Goal: Connect with others: Establish contact or relationships with other users

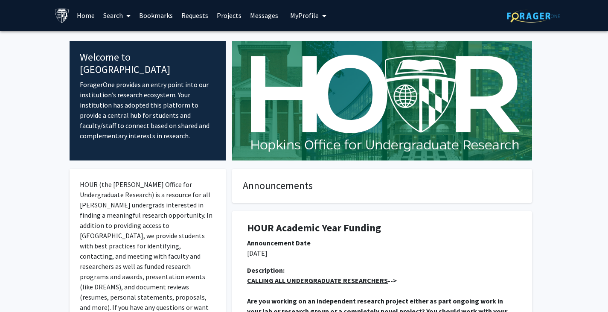
click at [120, 17] on link "Search" at bounding box center [117, 15] width 36 height 30
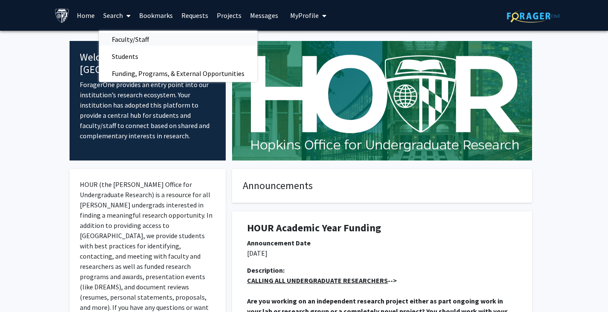
click at [118, 35] on span "Faculty/Staff" at bounding box center [130, 39] width 63 height 17
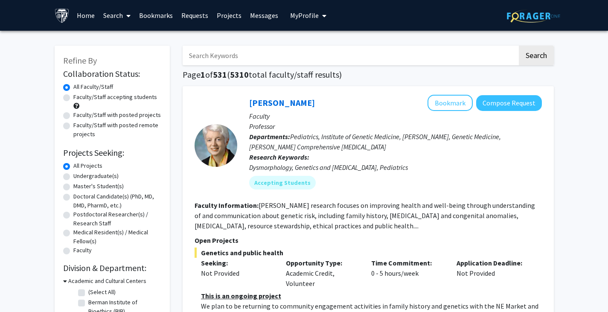
click at [209, 56] on input "Search Keywords" at bounding box center [350, 56] width 335 height 20
type input "image"
click at [532, 53] on button "Search" at bounding box center [536, 56] width 35 height 20
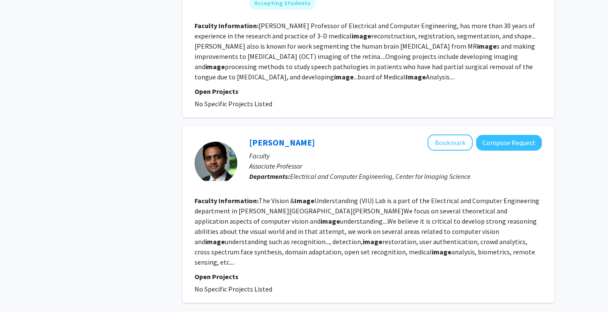
scroll to position [840, 0]
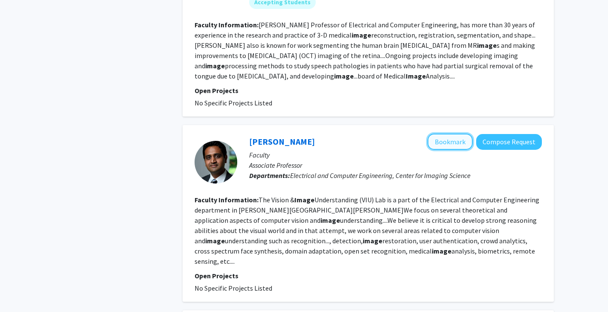
click at [443, 134] on button "Bookmark" at bounding box center [450, 142] width 45 height 16
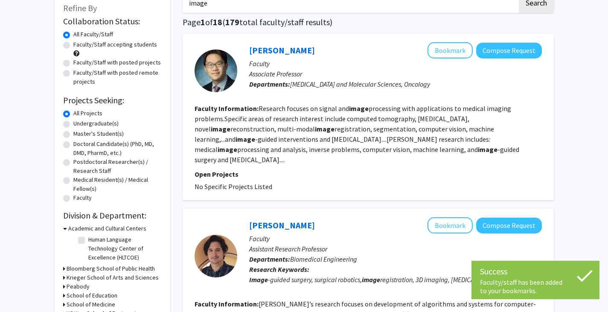
scroll to position [50, 0]
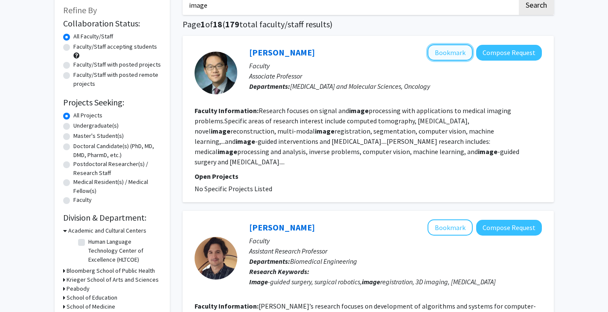
click at [447, 54] on button "Bookmark" at bounding box center [450, 52] width 45 height 16
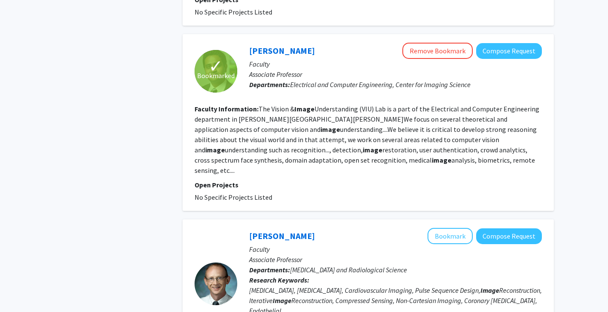
scroll to position [930, 0]
click at [506, 46] on button "Compose Request" at bounding box center [509, 52] width 66 height 16
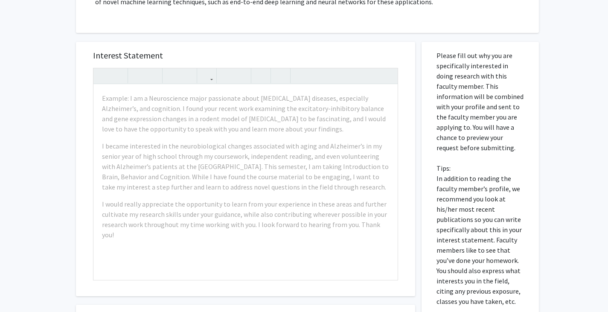
scroll to position [238, 0]
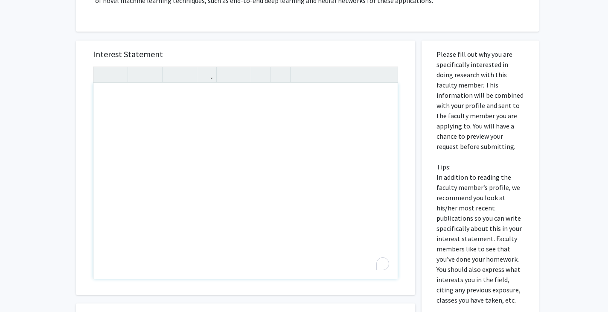
drag, startPoint x: 95, startPoint y: 91, endPoint x: 168, endPoint y: 125, distance: 81.2
click at [168, 125] on div "To enrich screen reader interactions, please activate Accessibility in Grammarl…" at bounding box center [245, 181] width 304 height 196
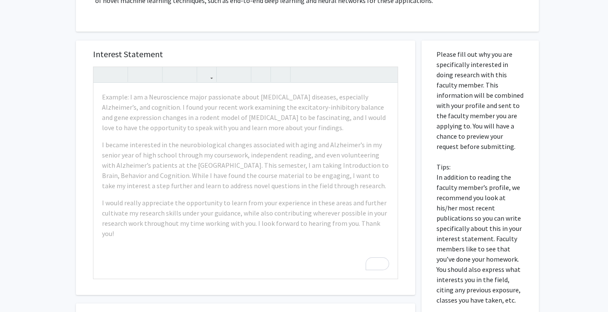
click at [196, 56] on h5 "Interest Statement" at bounding box center [245, 54] width 305 height 10
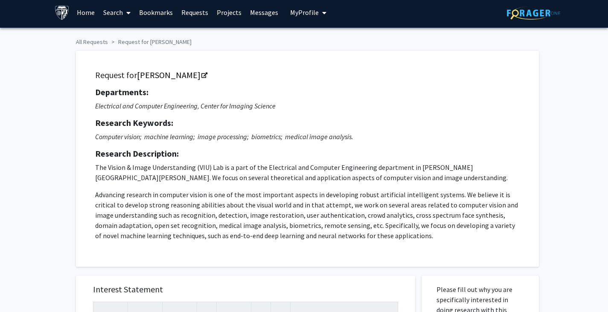
scroll to position [0, 0]
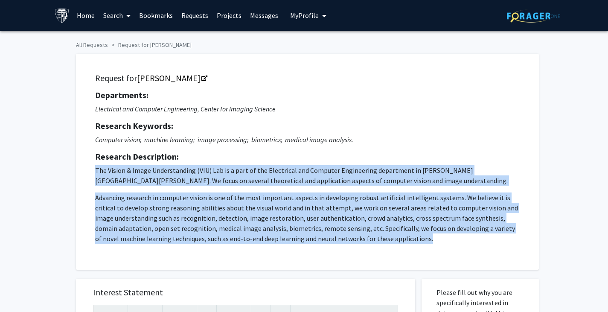
drag, startPoint x: 94, startPoint y: 169, endPoint x: 431, endPoint y: 244, distance: 344.6
click at [431, 244] on div "Request for [PERSON_NAME] Departments: Electrical and Computer Engineering, Cen…" at bounding box center [308, 161] width 442 height 195
copy p "The Vision & Image Understanding (VIU) Lab is a part of the Electrical and Comp…"
